Goal: Task Accomplishment & Management: Complete application form

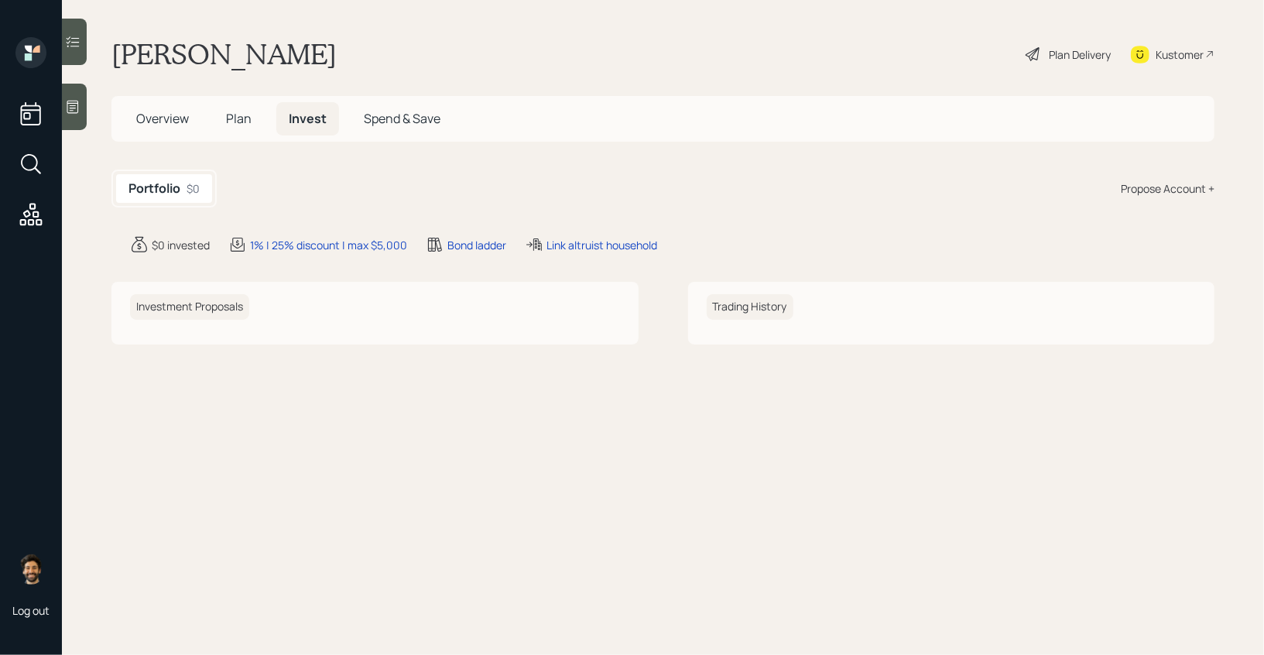
click at [240, 116] on span "Plan" at bounding box center [239, 118] width 26 height 17
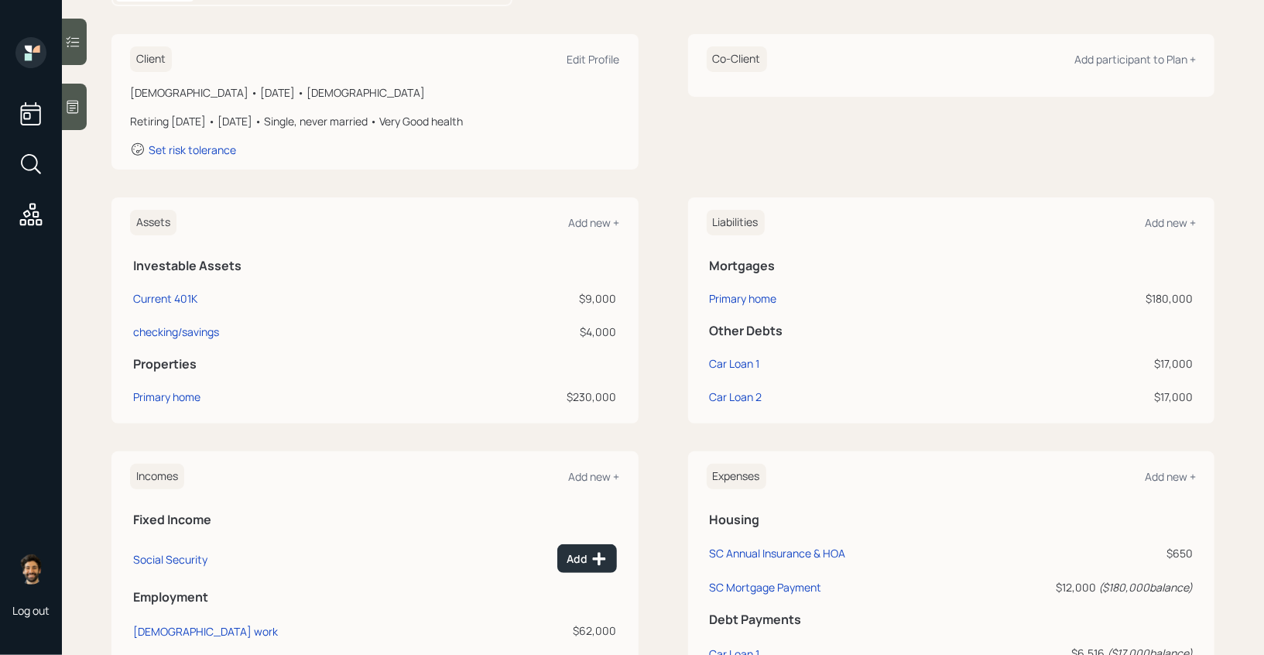
scroll to position [201, 0]
